Goal: Task Accomplishment & Management: Manage account settings

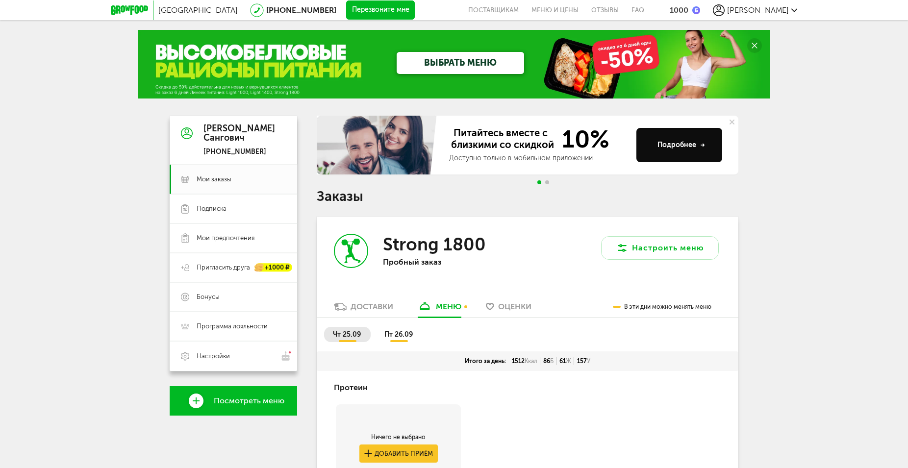
click at [399, 333] on span "пт 26.09" at bounding box center [398, 334] width 28 height 8
click at [217, 176] on span "Мои заказы" at bounding box center [214, 179] width 35 height 9
click at [220, 359] on span "Настройки" at bounding box center [213, 356] width 33 height 9
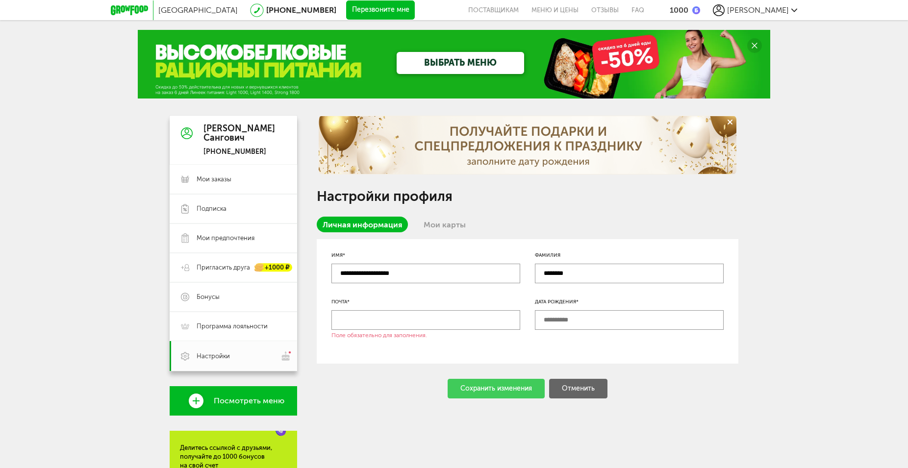
click at [441, 225] on link "Мои карты" at bounding box center [445, 225] width 54 height 16
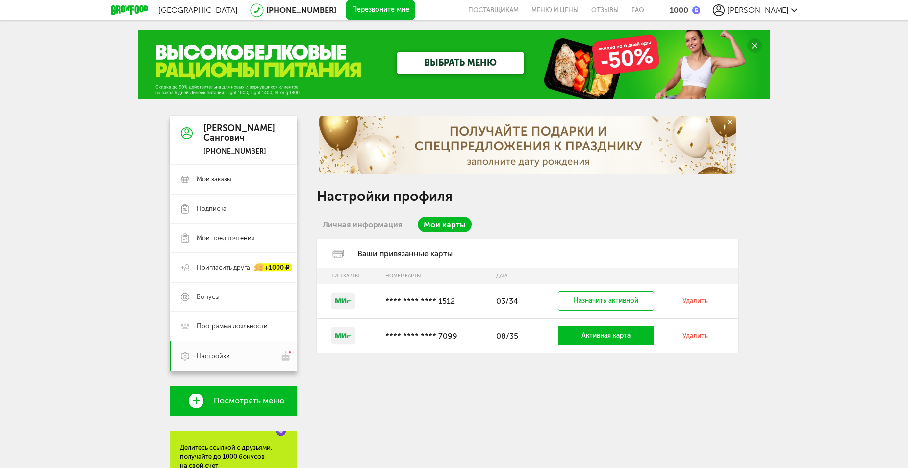
click at [764, 11] on span "[PERSON_NAME]" at bounding box center [758, 9] width 62 height 9
